Goal: Navigation & Orientation: Find specific page/section

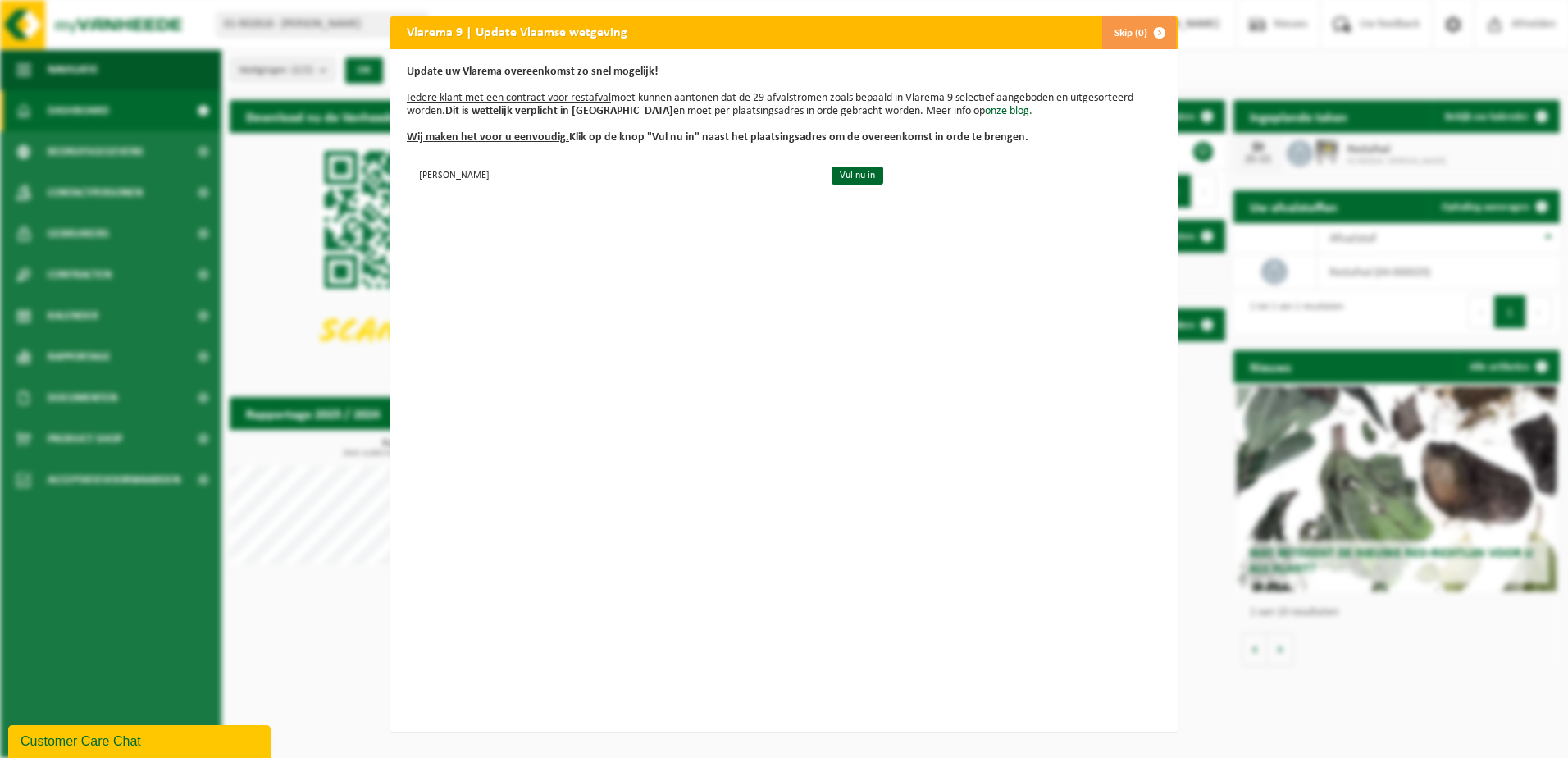
click at [1133, 33] on button "Skip (0)" at bounding box center [1138, 32] width 74 height 33
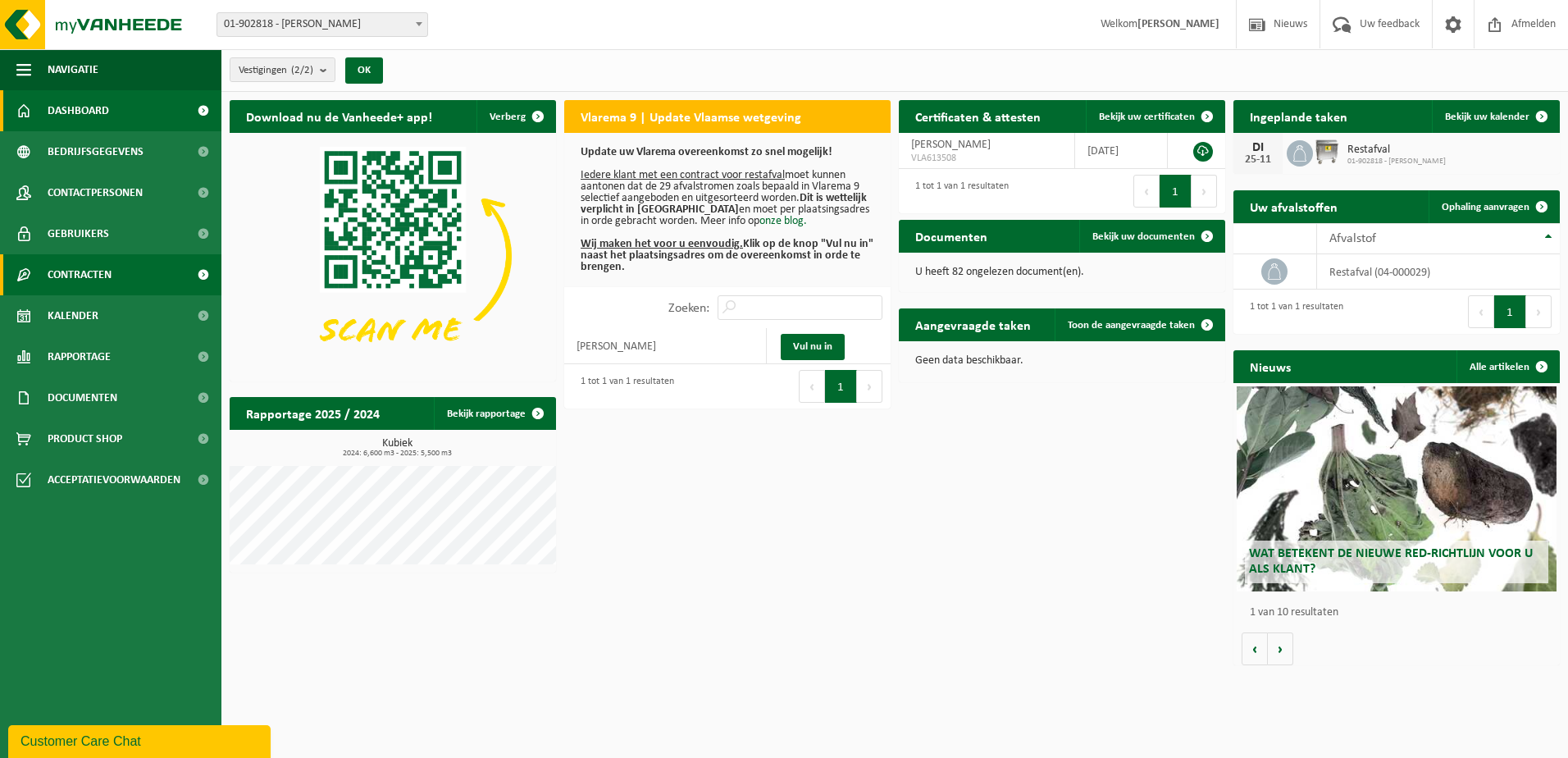
click at [79, 281] on span "Contracten" at bounding box center [80, 275] width 64 height 41
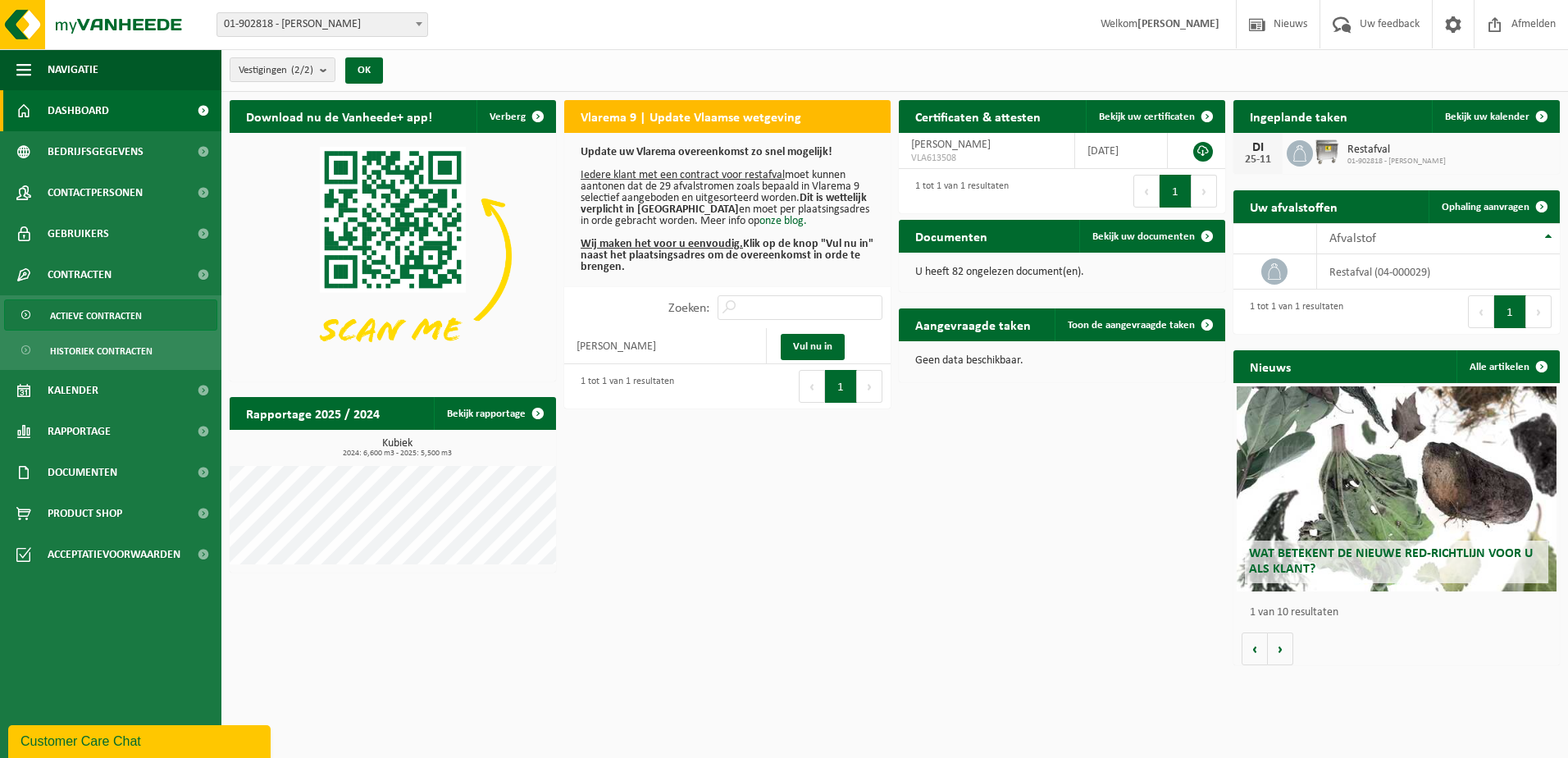
click at [83, 309] on span "Actieve contracten" at bounding box center [96, 316] width 92 height 31
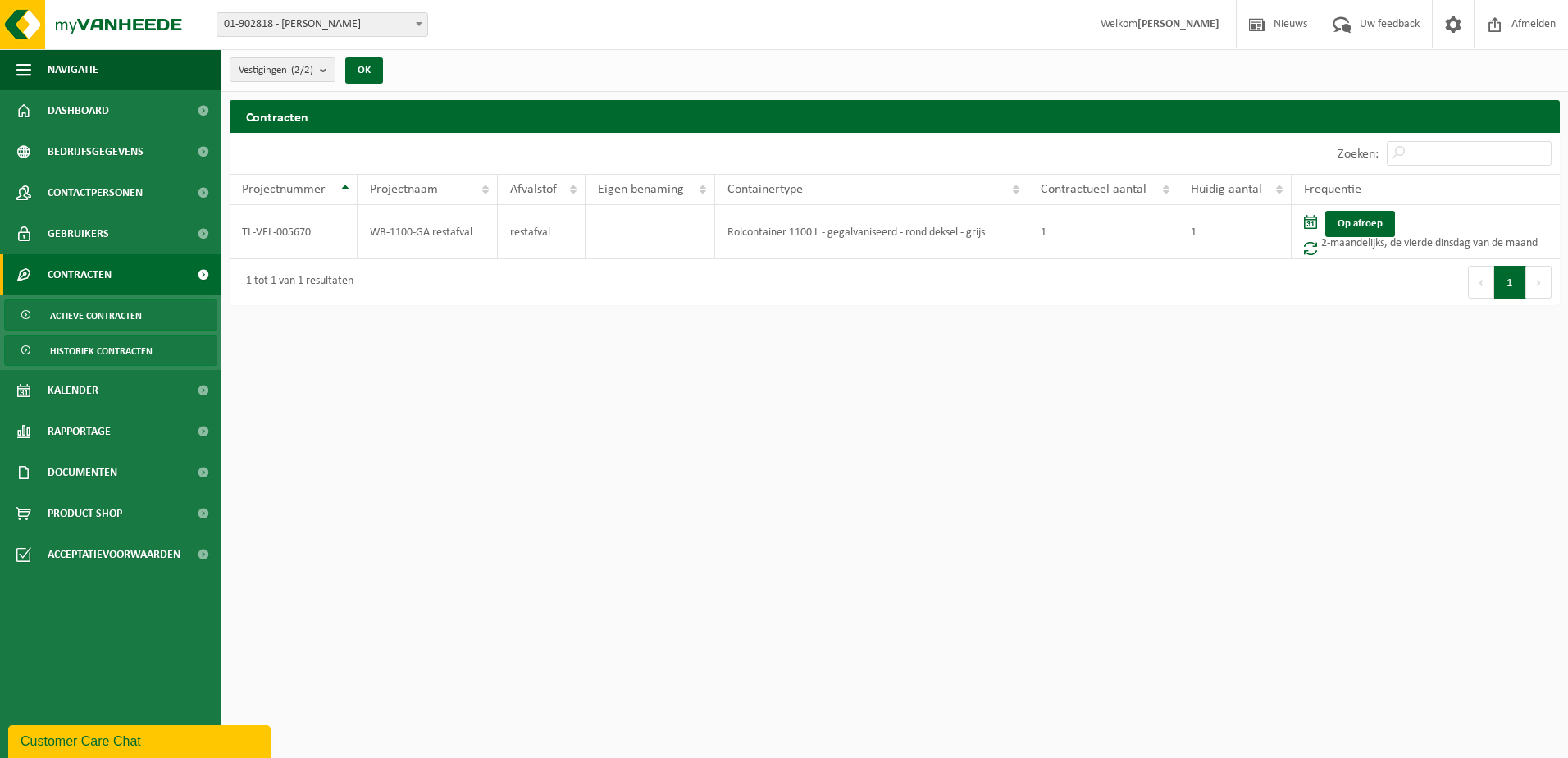
click at [100, 348] on span "Historiek contracten" at bounding box center [100, 350] width 102 height 31
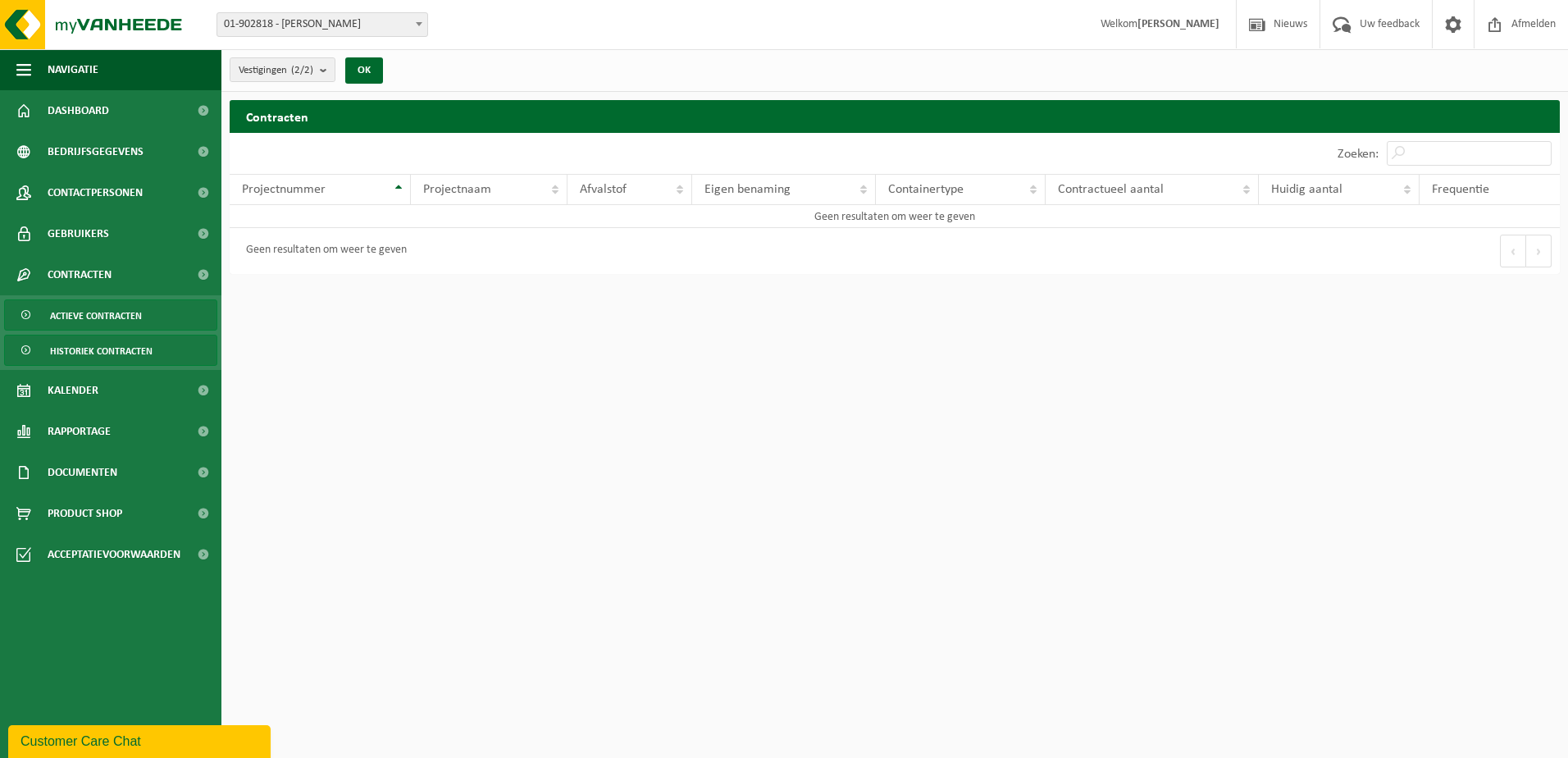
click at [101, 322] on span "Actieve contracten" at bounding box center [96, 316] width 92 height 31
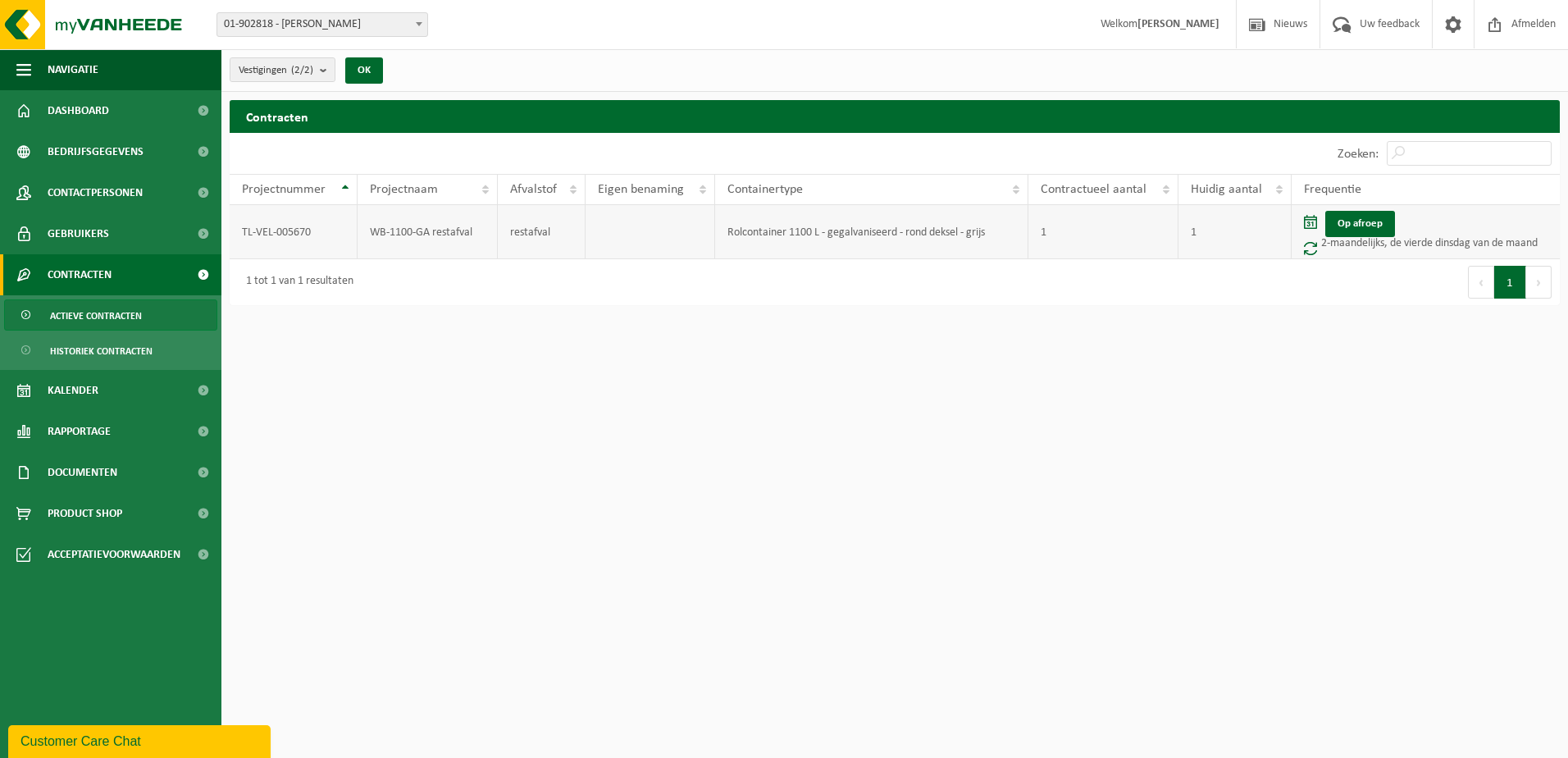
click at [424, 234] on td "WB-1100-GA restafval" at bounding box center [427, 232] width 140 height 54
drag, startPoint x: 424, startPoint y: 234, endPoint x: 305, endPoint y: 221, distance: 119.7
click at [305, 221] on td "TL-VEL-005670" at bounding box center [294, 232] width 128 height 54
click at [83, 196] on span "Contactpersonen" at bounding box center [95, 193] width 95 height 41
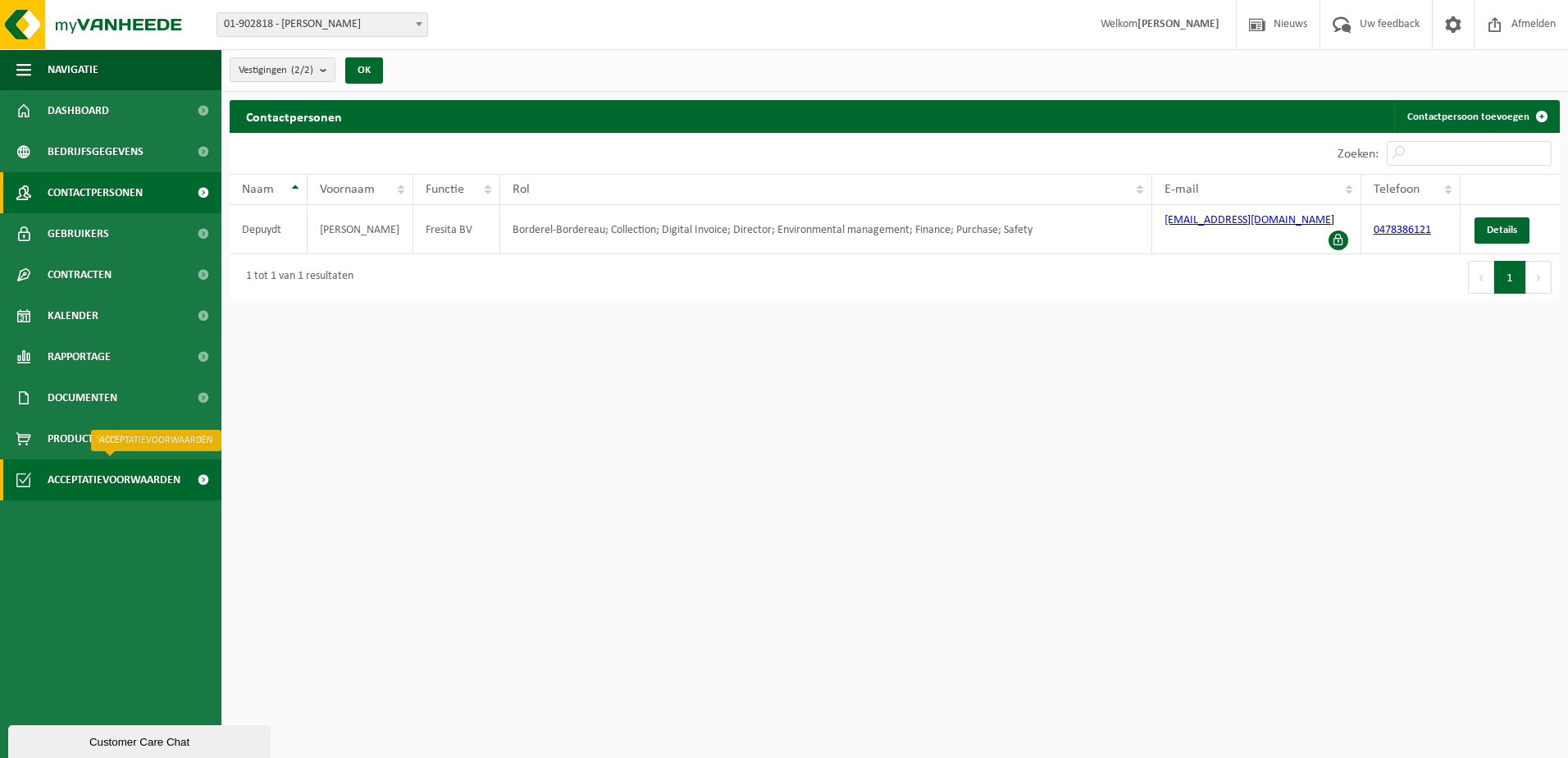
click at [119, 492] on span "Acceptatievoorwaarden" at bounding box center [114, 480] width 132 height 41
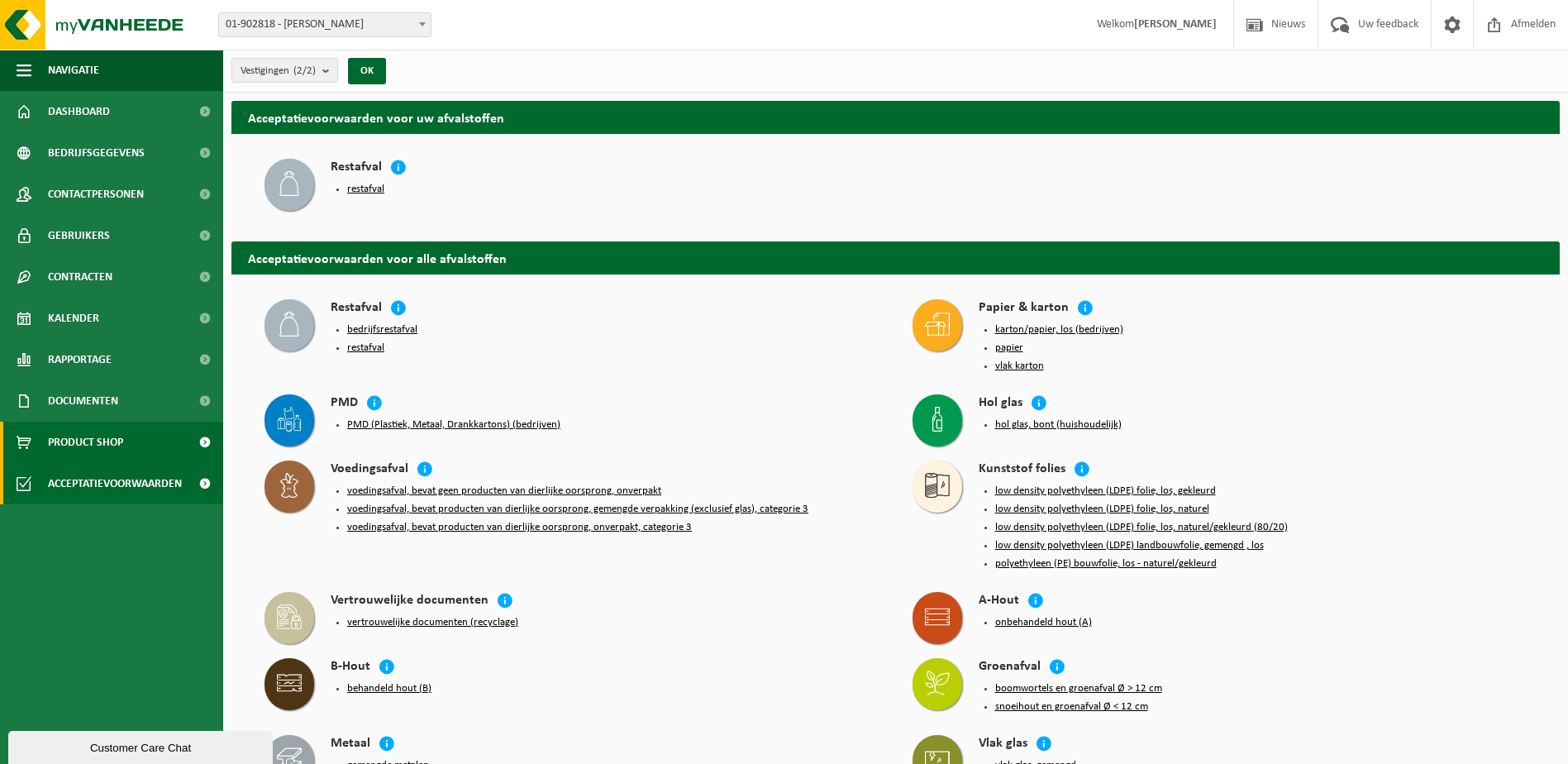
click at [67, 435] on span "Product Shop" at bounding box center [85, 442] width 75 height 42
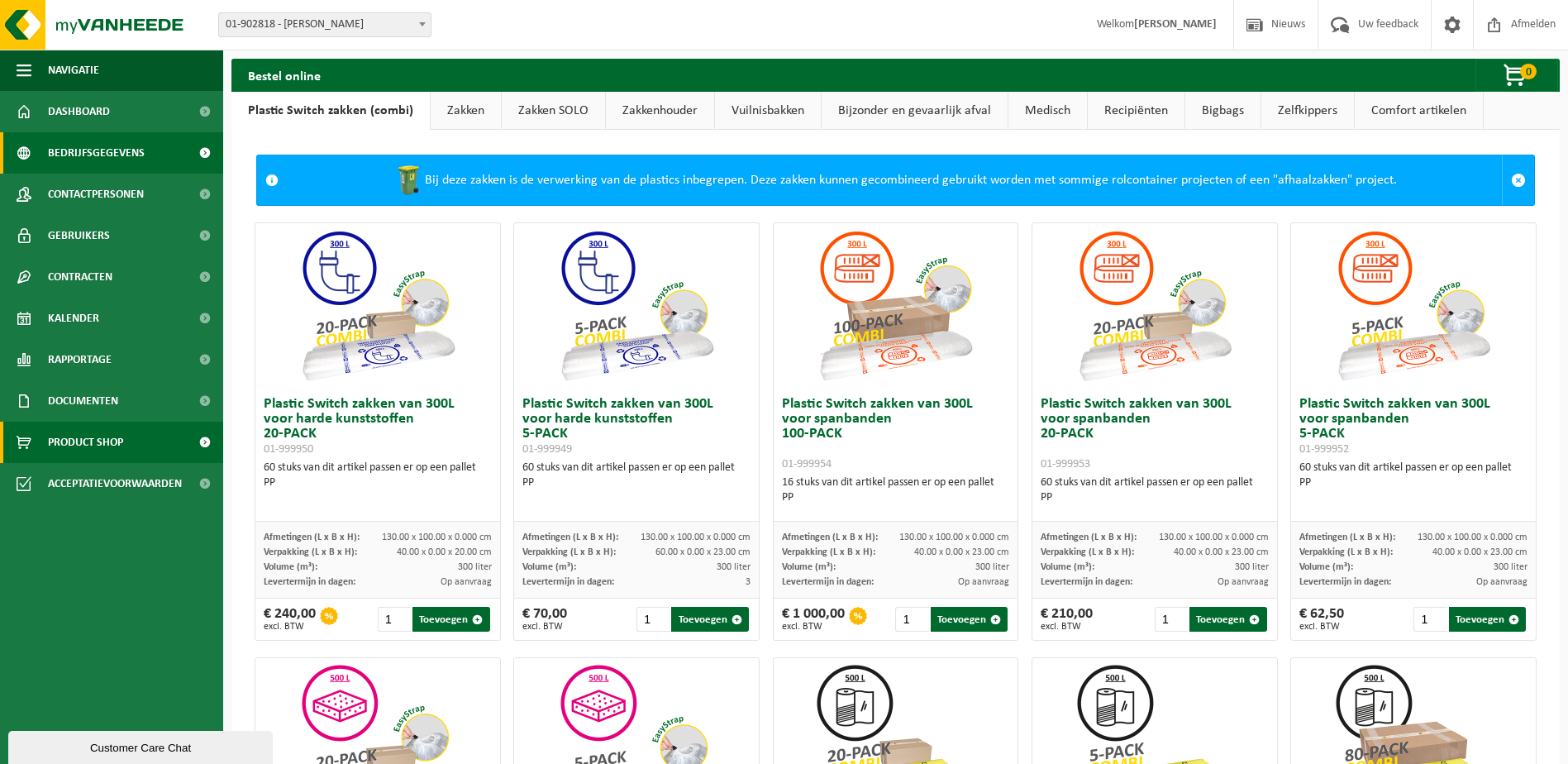
click at [118, 158] on span "Bedrijfsgegevens" at bounding box center [97, 153] width 97 height 42
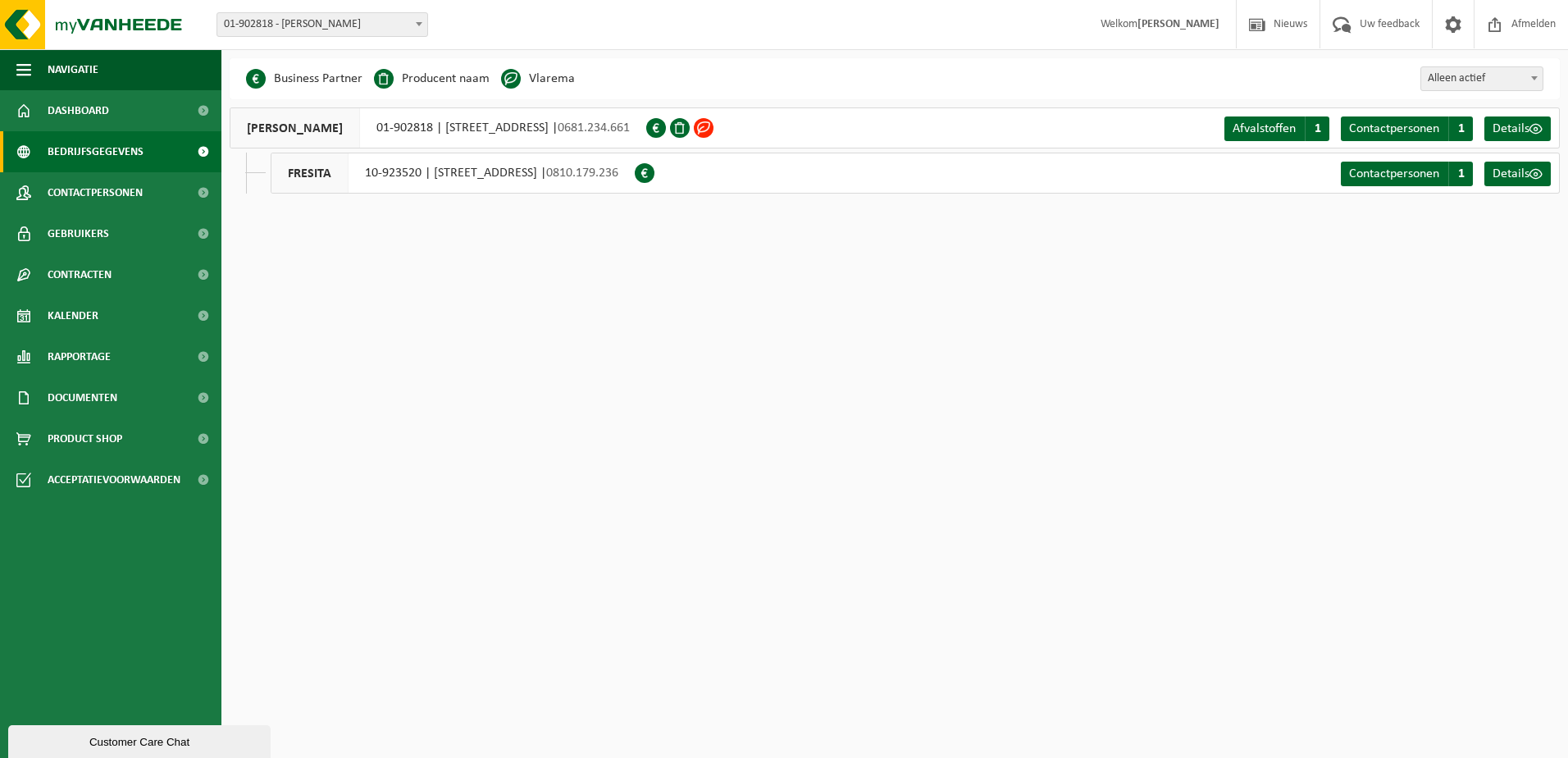
click at [1230, 178] on div "FRESITA 10-923520 | [STREET_ADDRESS] | 0810.179.236 Contactpersonen C 1 Details" at bounding box center [915, 173] width 1289 height 41
click at [1523, 175] on span "Details" at bounding box center [1511, 174] width 37 height 13
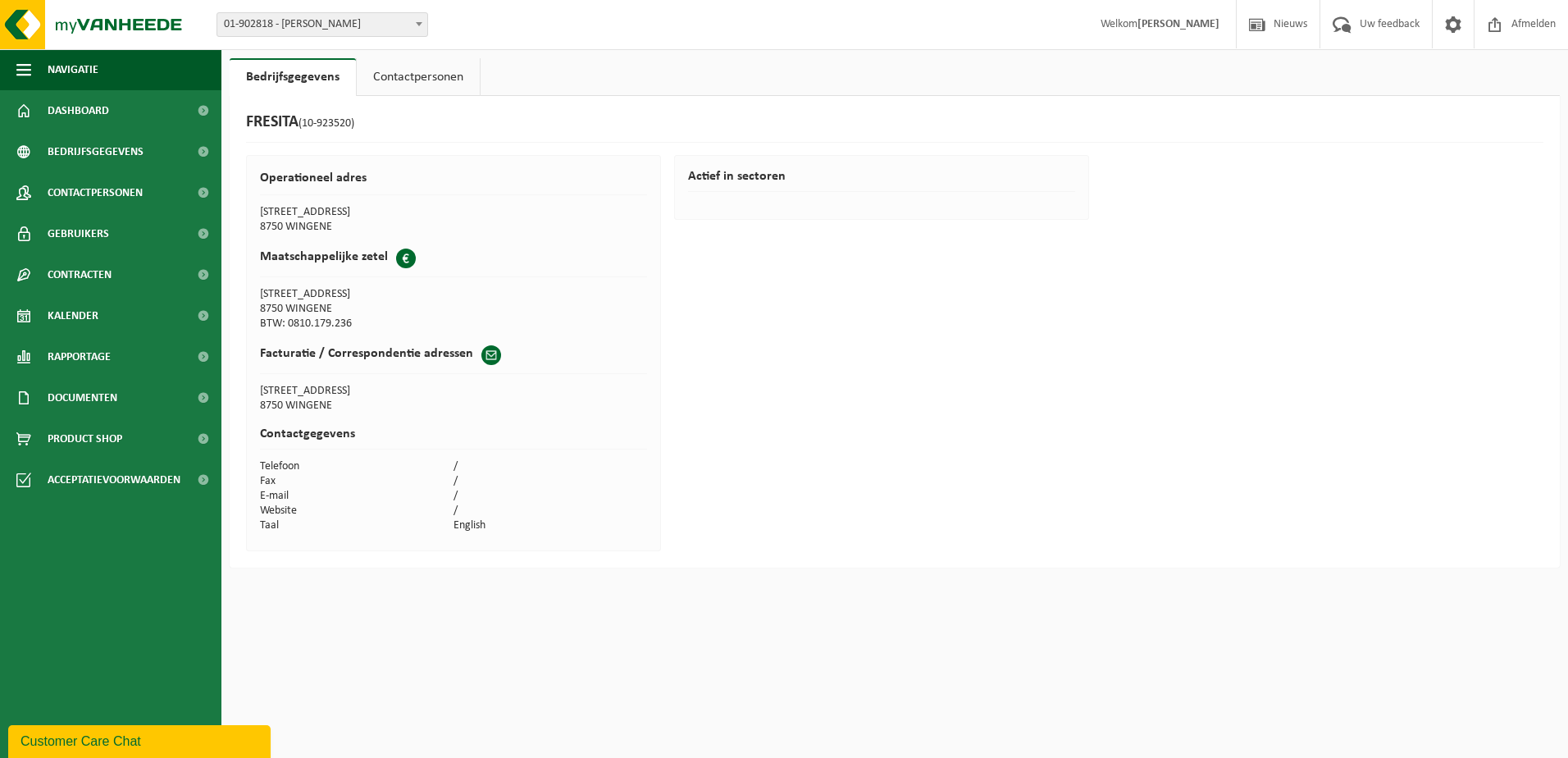
click at [430, 84] on link "Contactpersonen" at bounding box center [418, 77] width 123 height 38
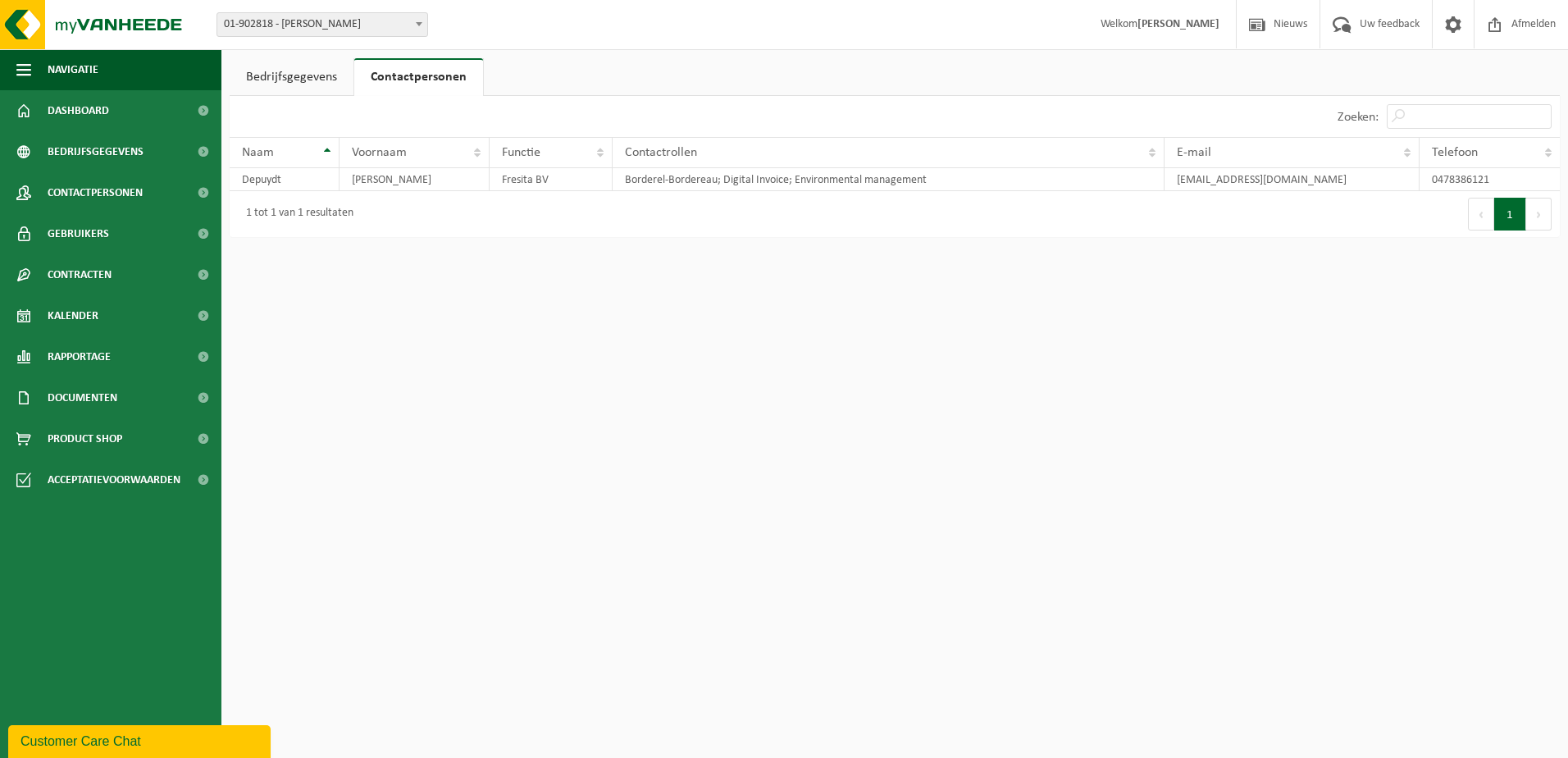
click at [278, 90] on link "Bedrijfsgegevens" at bounding box center [292, 77] width 124 height 38
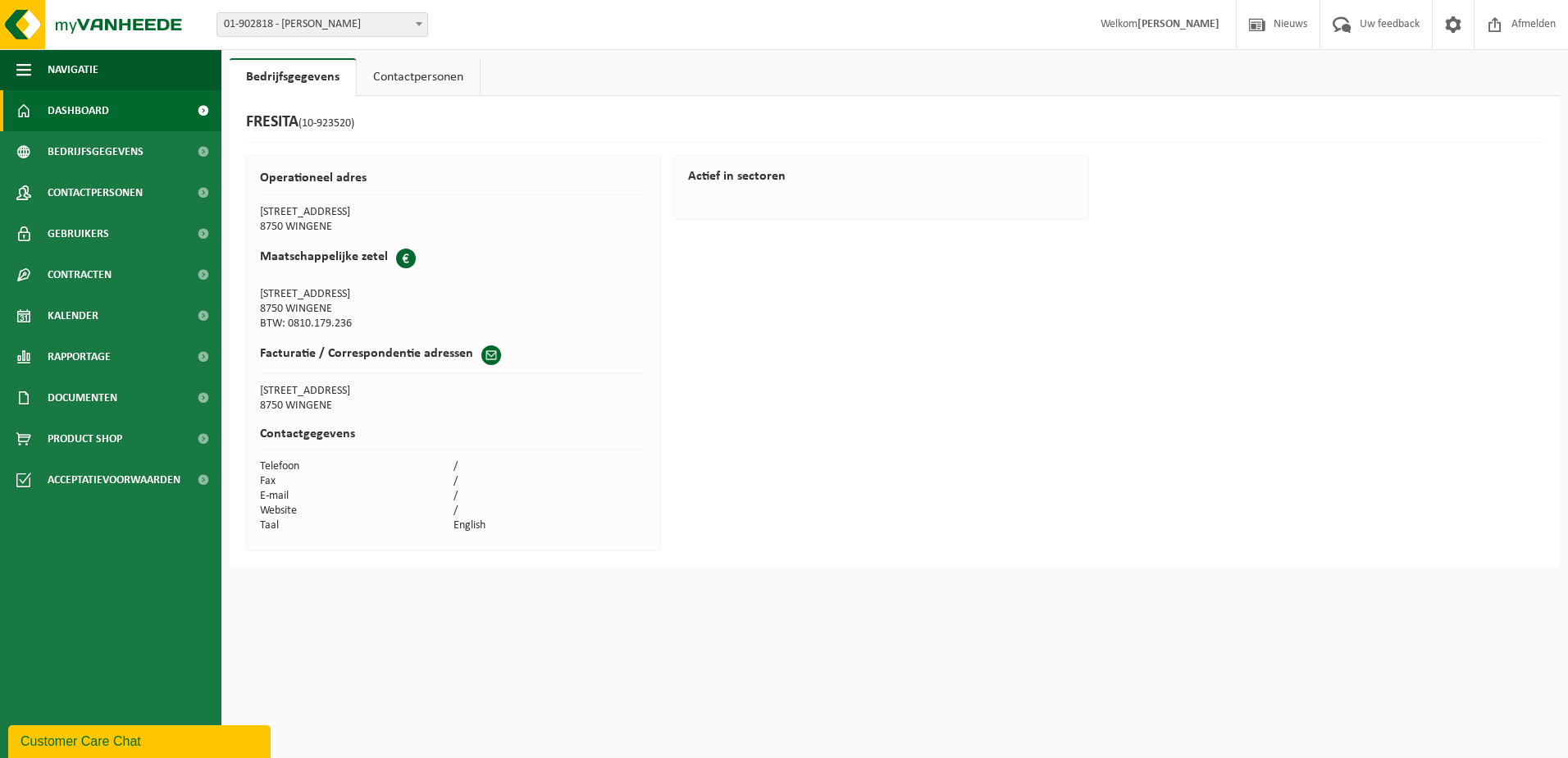
click at [107, 108] on span "Dashboard" at bounding box center [79, 111] width 62 height 41
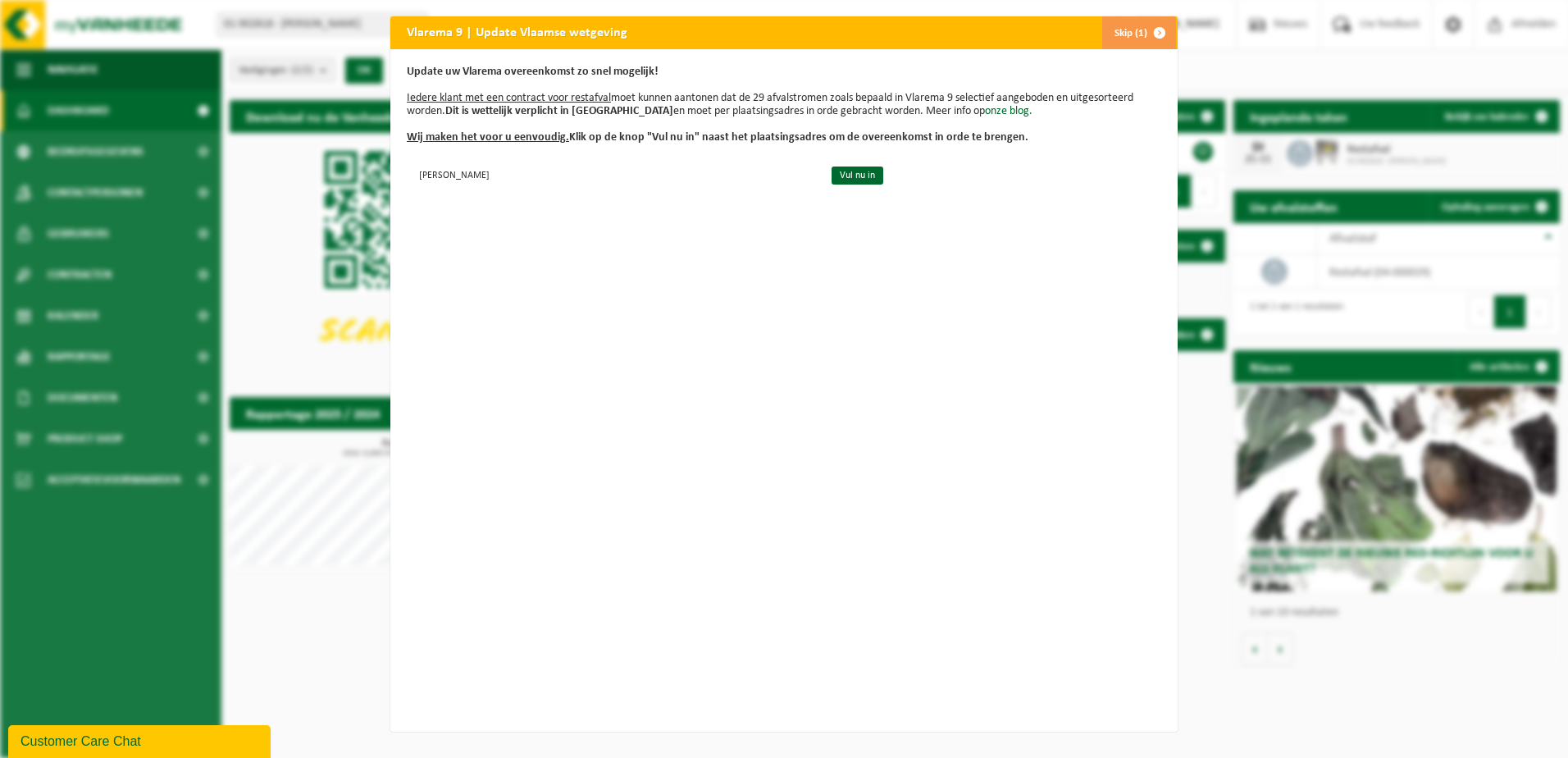
click at [1122, 42] on button "Skip (1)" at bounding box center [1138, 32] width 74 height 33
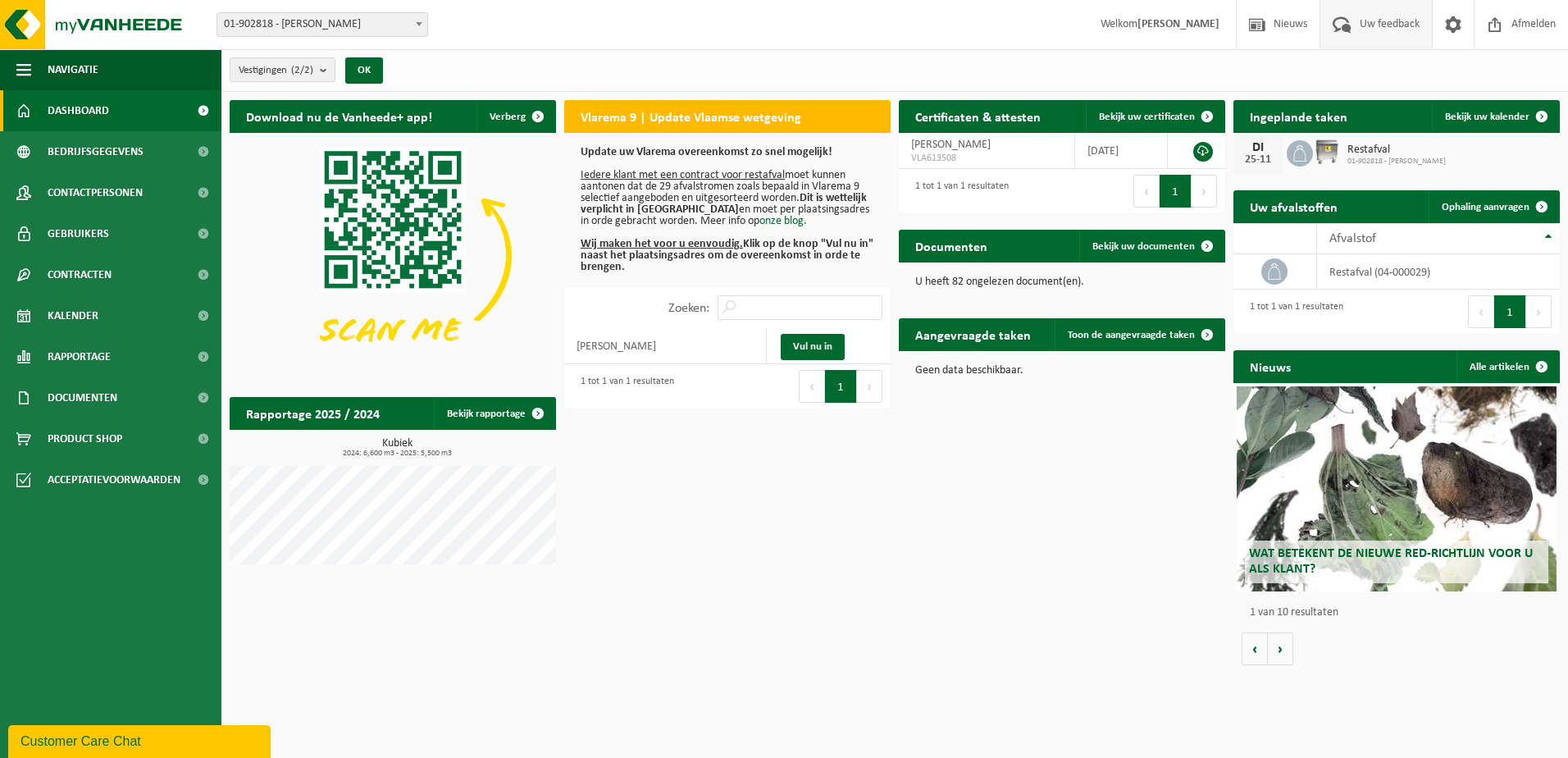
click at [1394, 21] on span "Uw feedback" at bounding box center [1390, 24] width 68 height 49
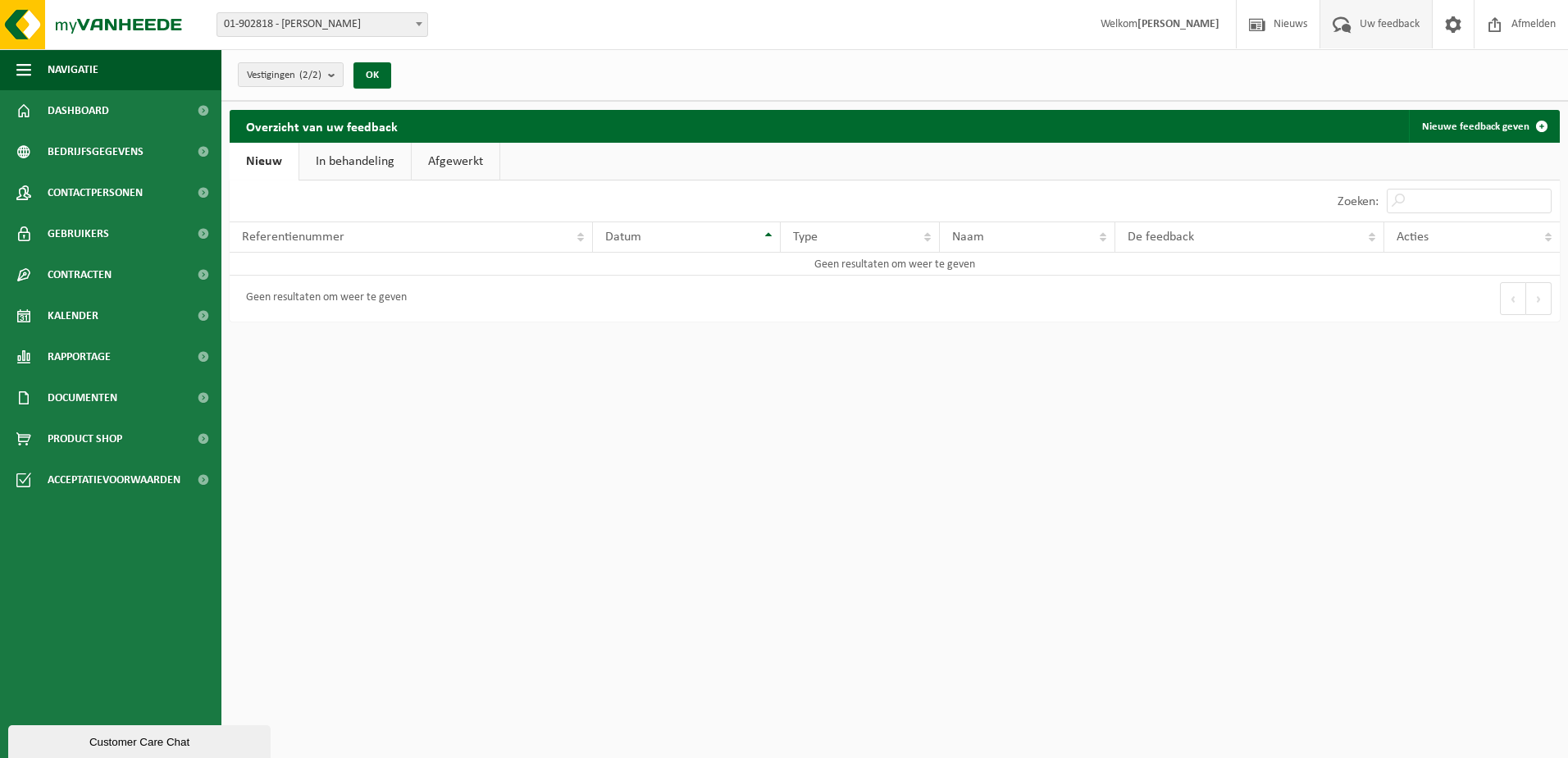
click at [123, 745] on div "Customer Care Chat" at bounding box center [139, 741] width 238 height 12
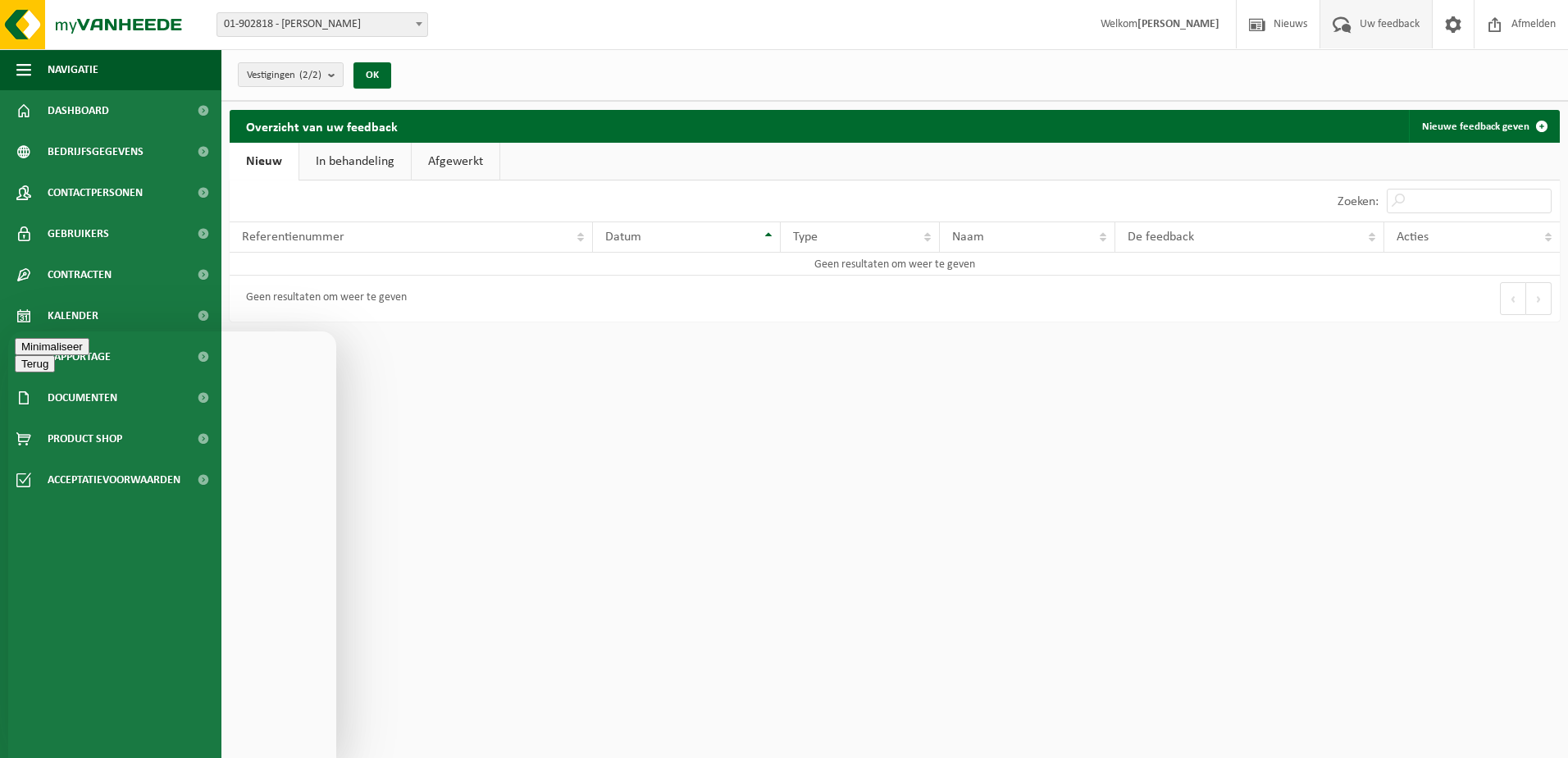
click at [89, 347] on button "Minimaliseer" at bounding box center [52, 347] width 74 height 17
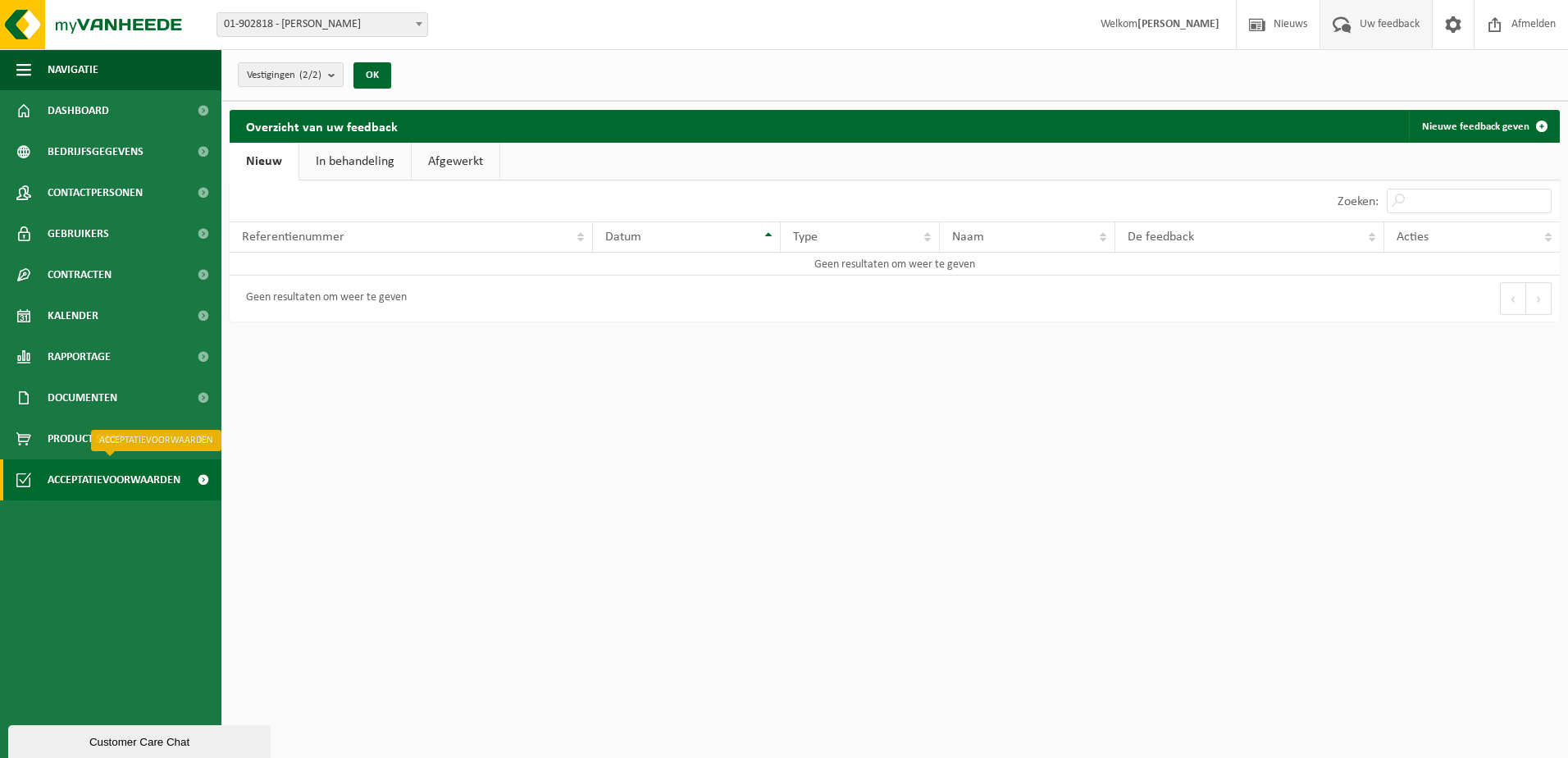
click at [156, 487] on span "Acceptatievoorwaarden" at bounding box center [114, 480] width 132 height 41
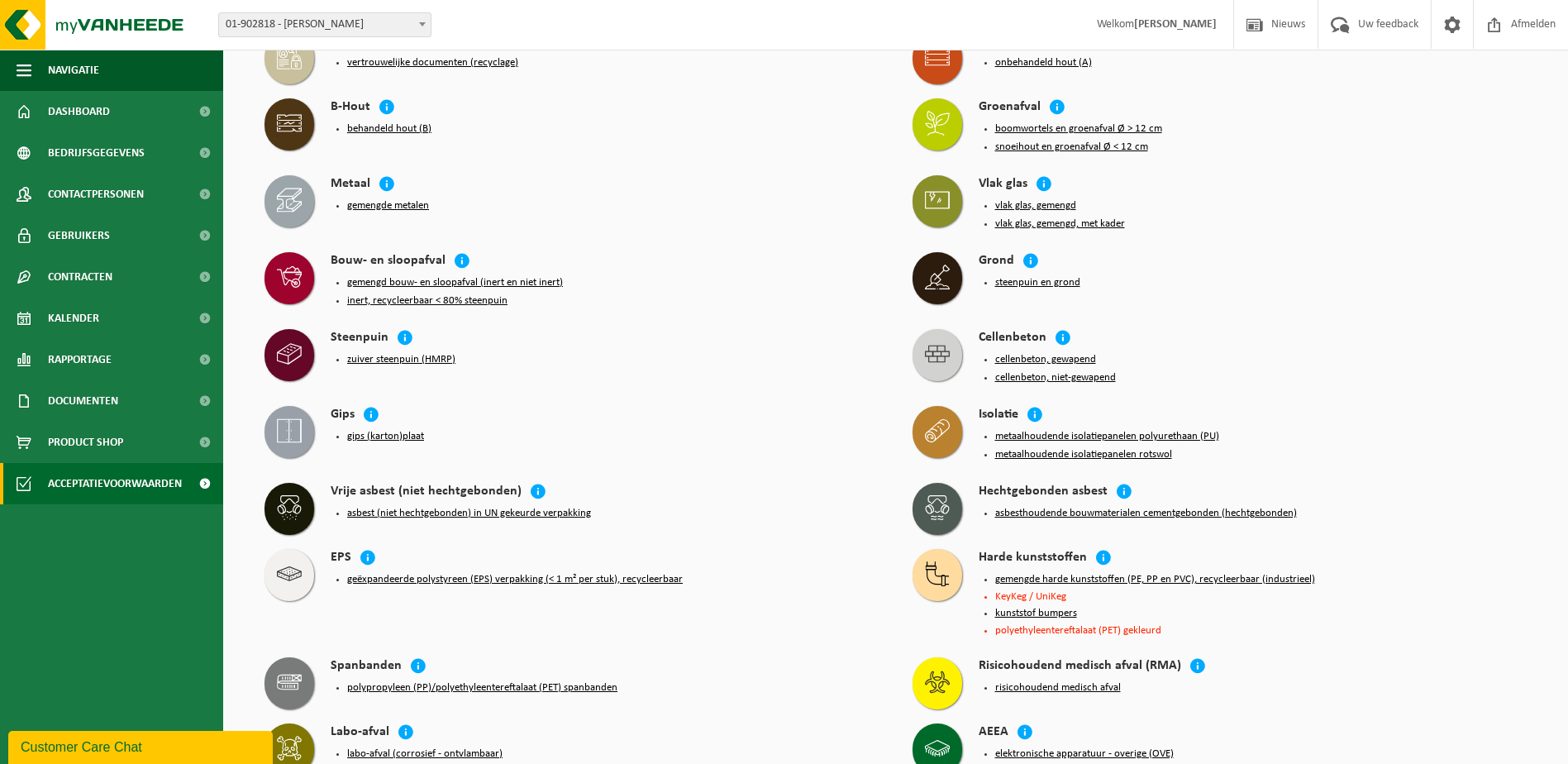
scroll to position [323, 0]
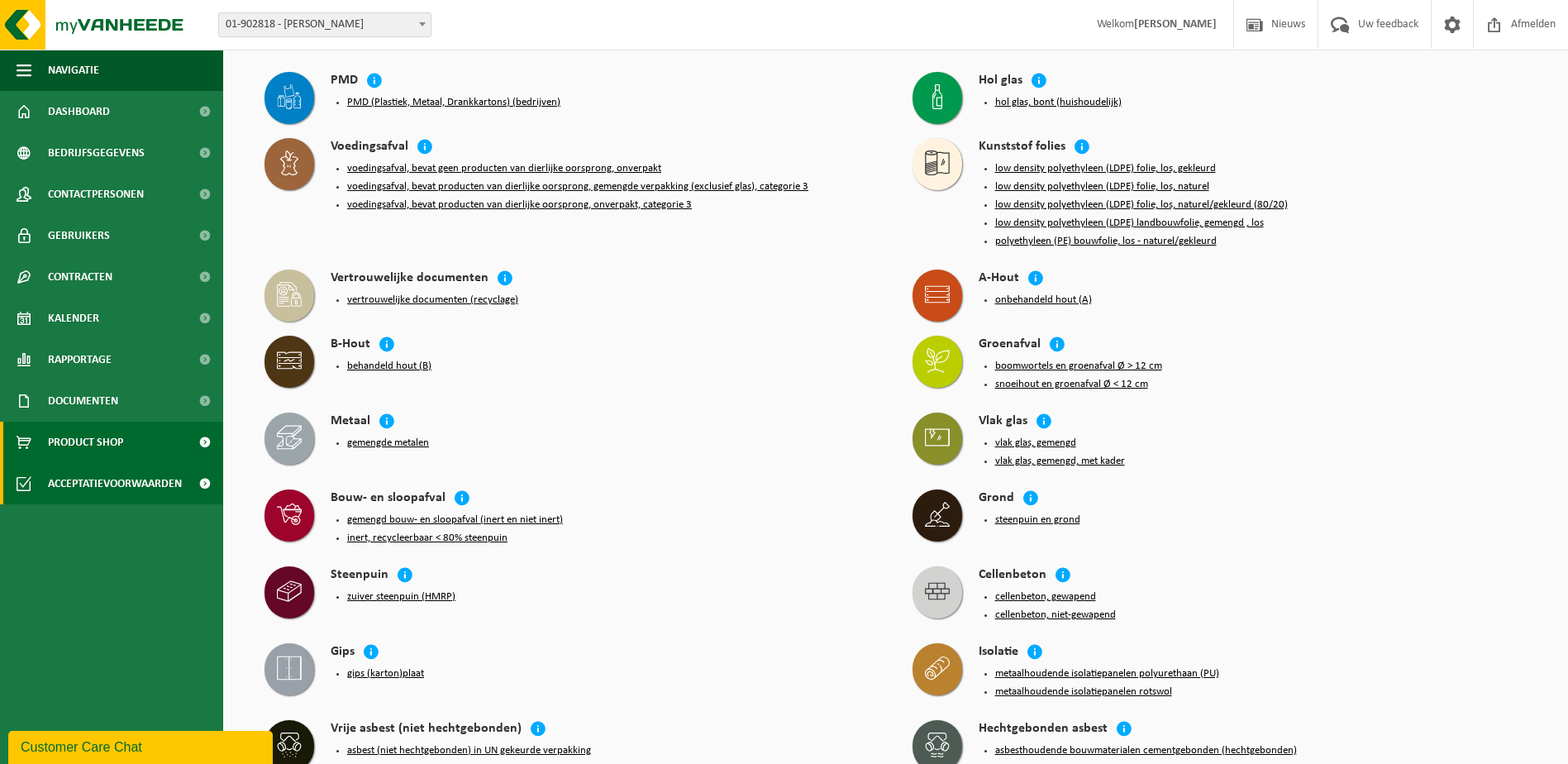
click at [133, 445] on link "Product Shop" at bounding box center [112, 442] width 223 height 42
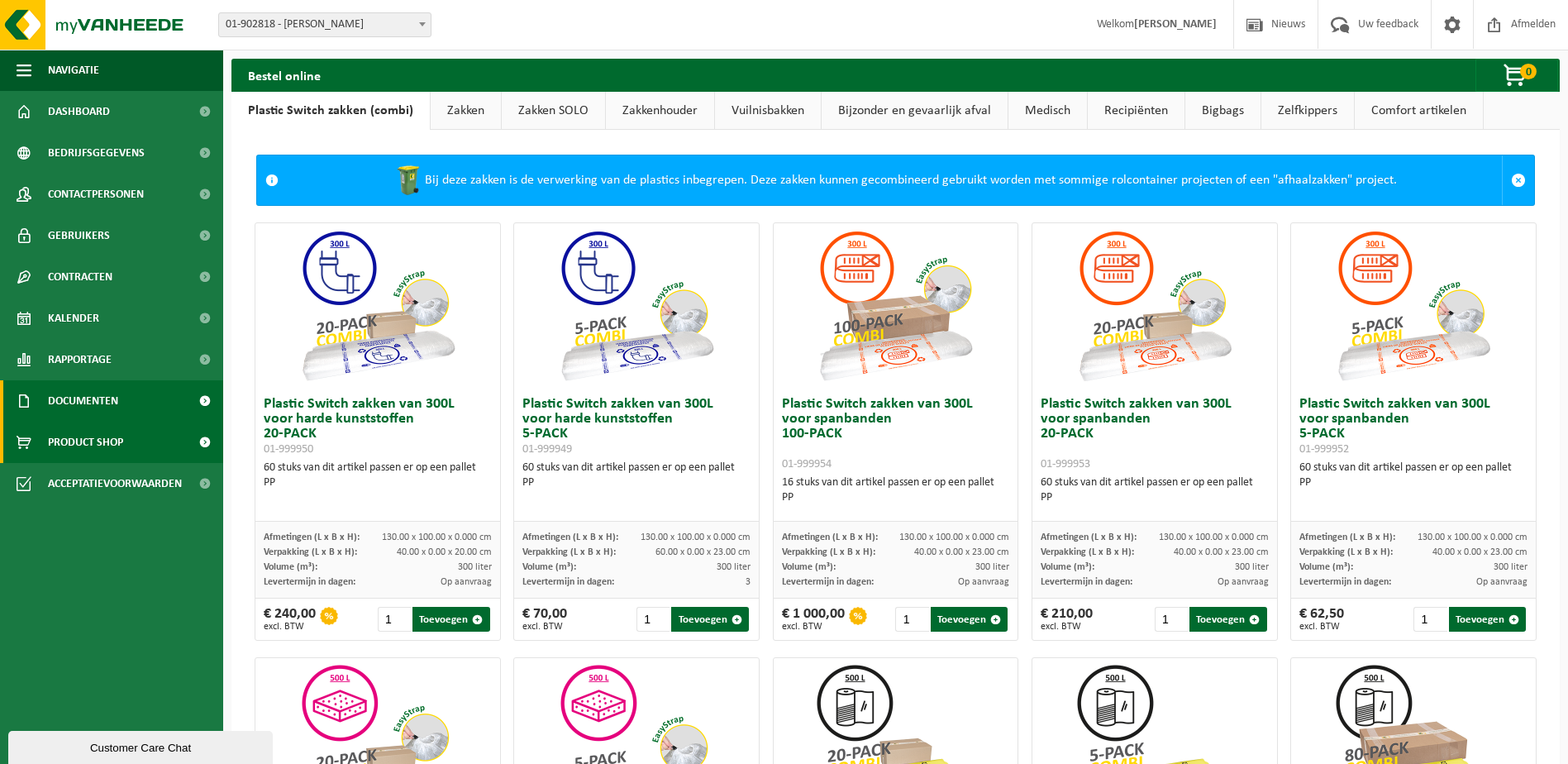
click at [139, 407] on link "Documenten" at bounding box center [112, 401] width 223 height 42
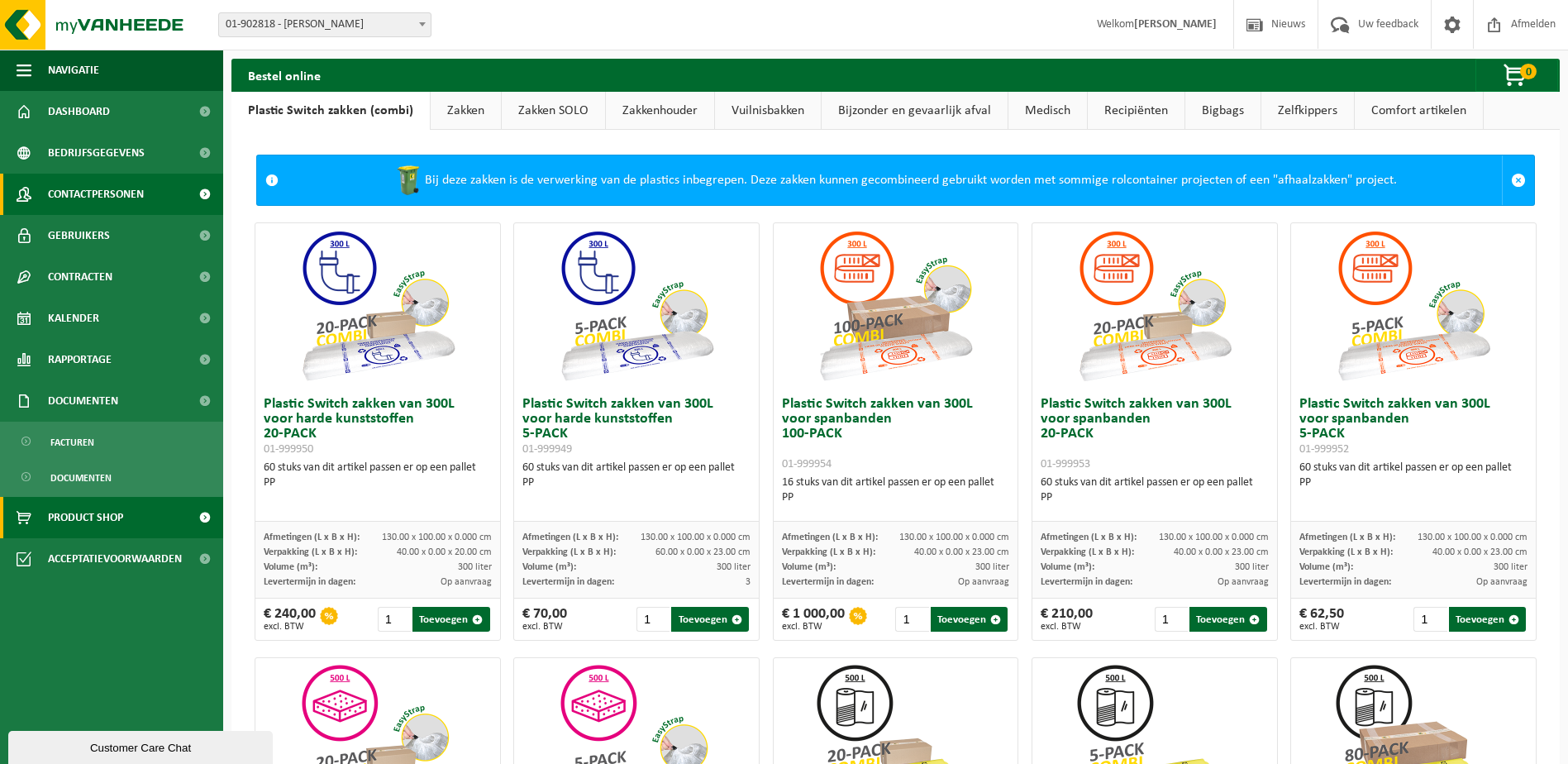
click at [104, 201] on span "Contactpersonen" at bounding box center [96, 194] width 96 height 42
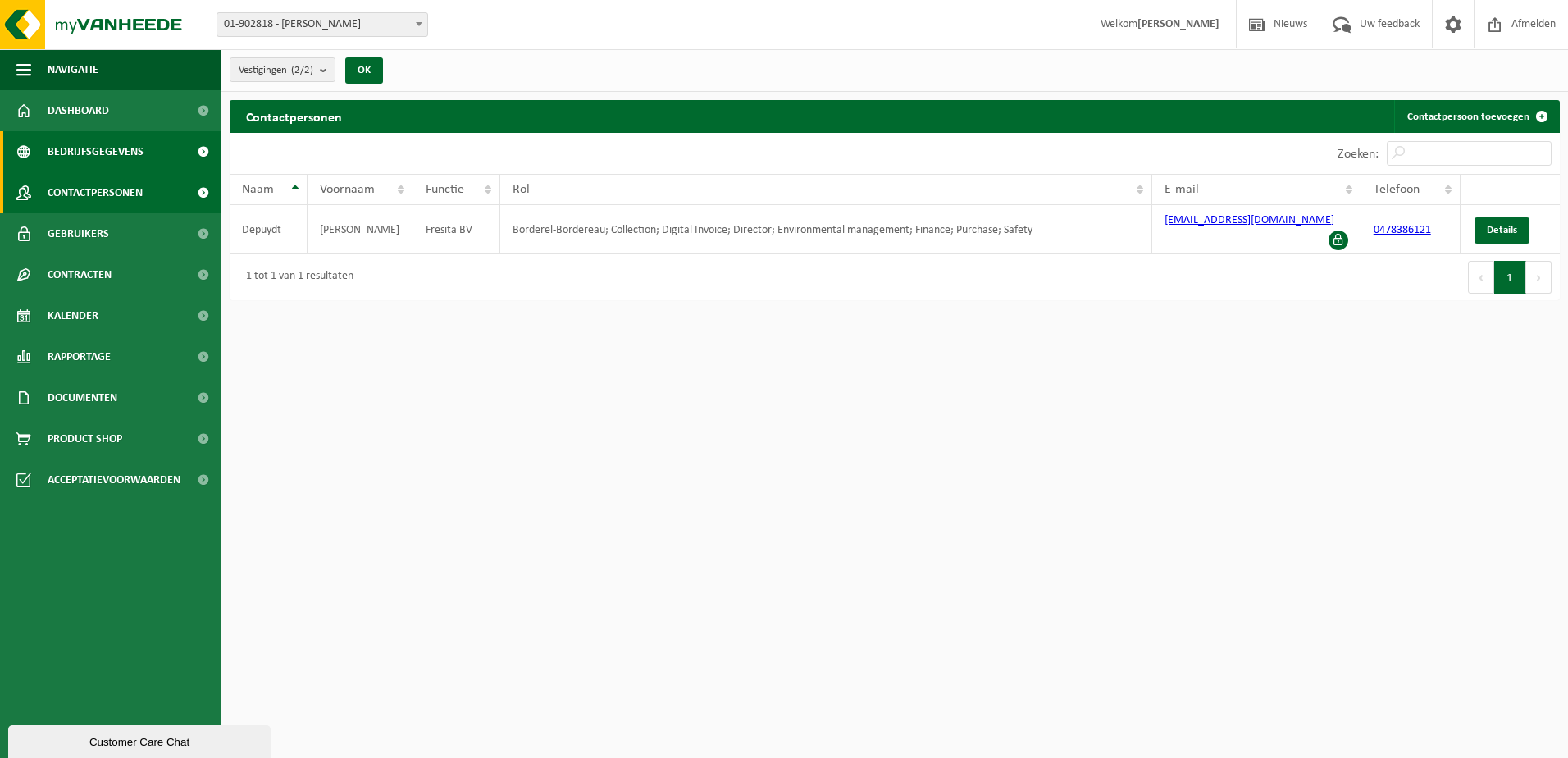
click at [108, 153] on span "Bedrijfsgegevens" at bounding box center [96, 152] width 96 height 41
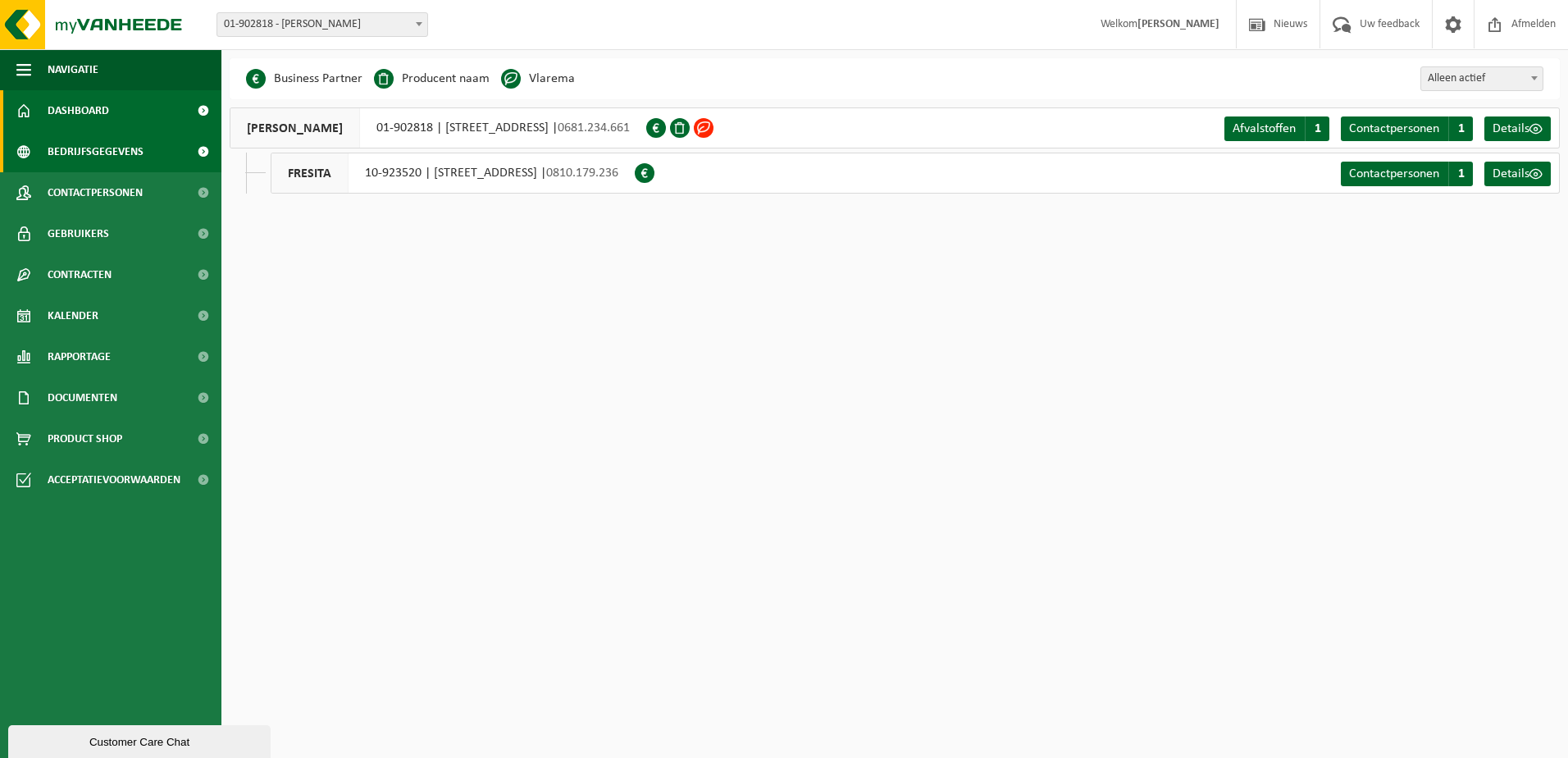
click at [65, 103] on span "Dashboard" at bounding box center [79, 111] width 62 height 41
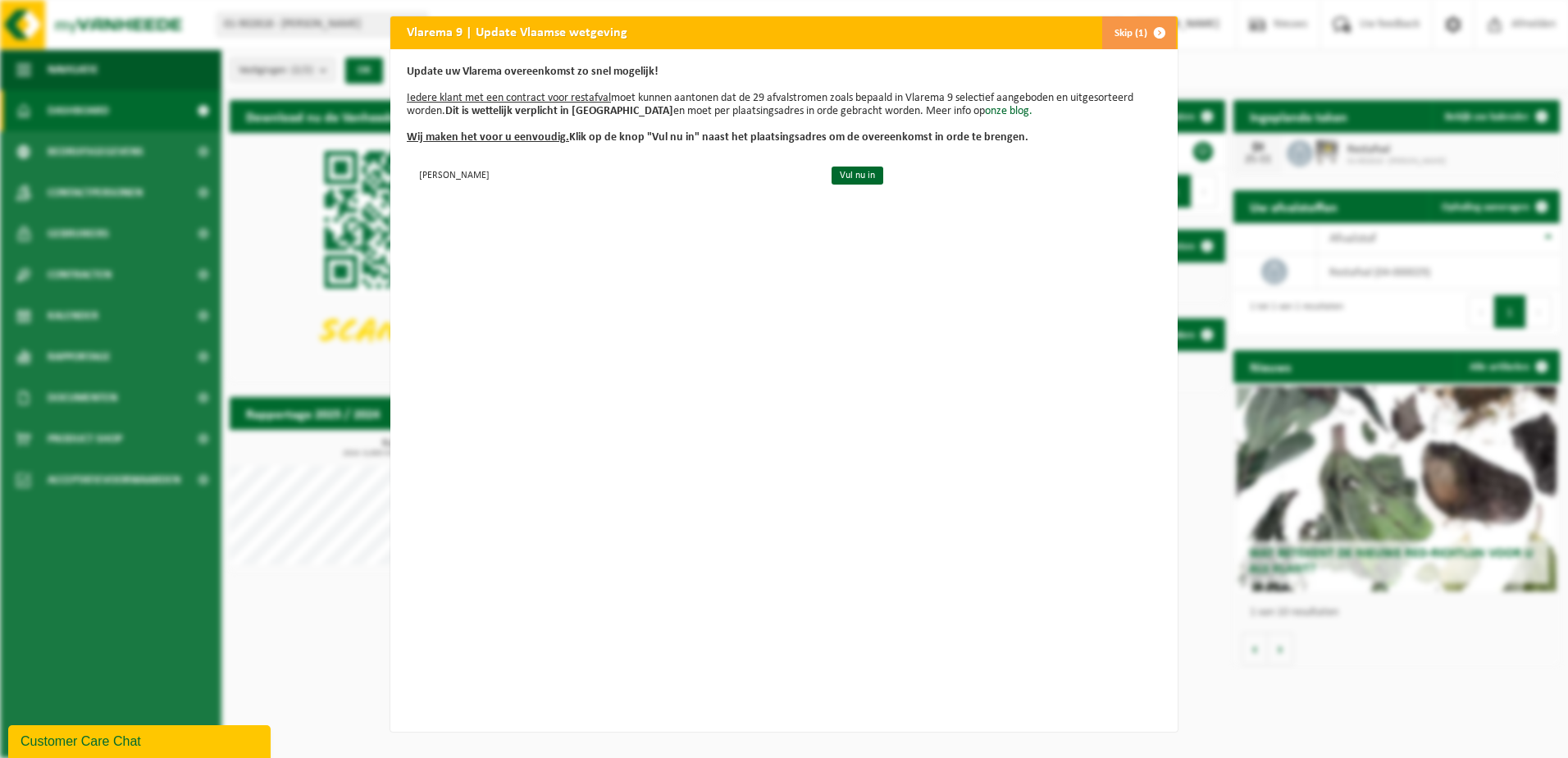
click at [1128, 34] on button "Skip (1)" at bounding box center [1138, 32] width 74 height 33
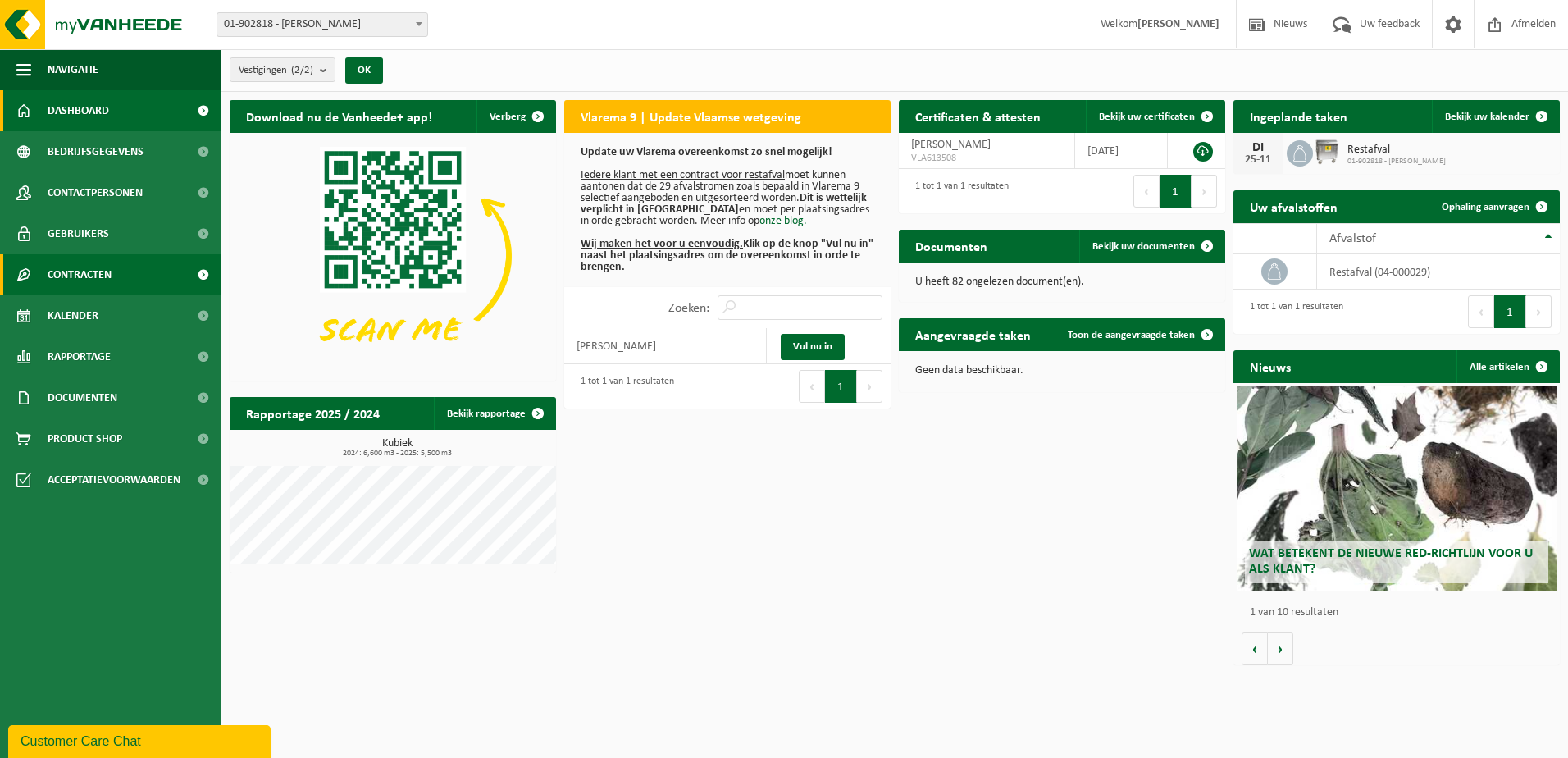
click at [88, 287] on span "Contracten" at bounding box center [80, 275] width 64 height 41
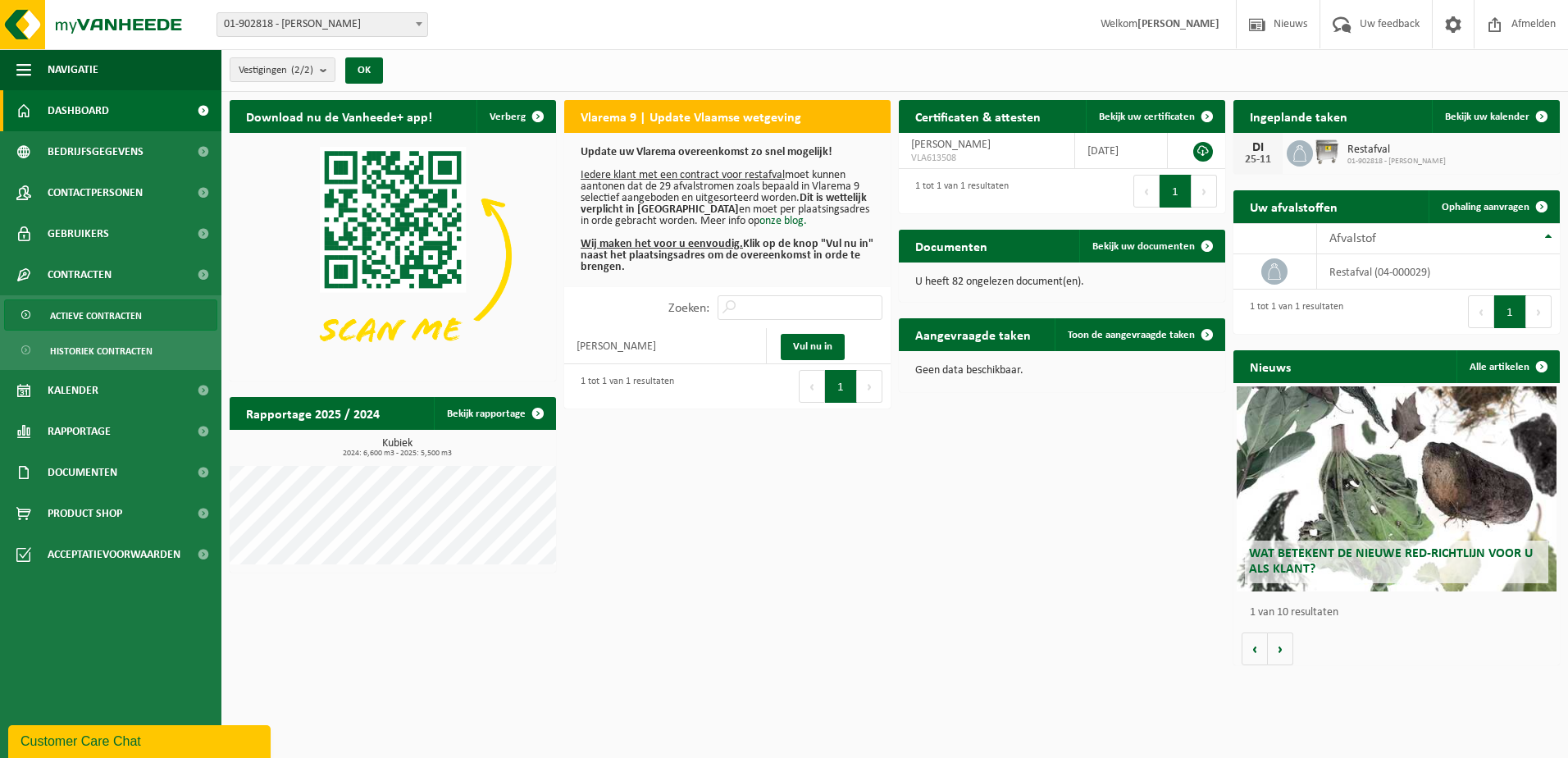
click at [91, 321] on span "Actieve contracten" at bounding box center [96, 316] width 92 height 31
